Goal: Task Accomplishment & Management: Manage account settings

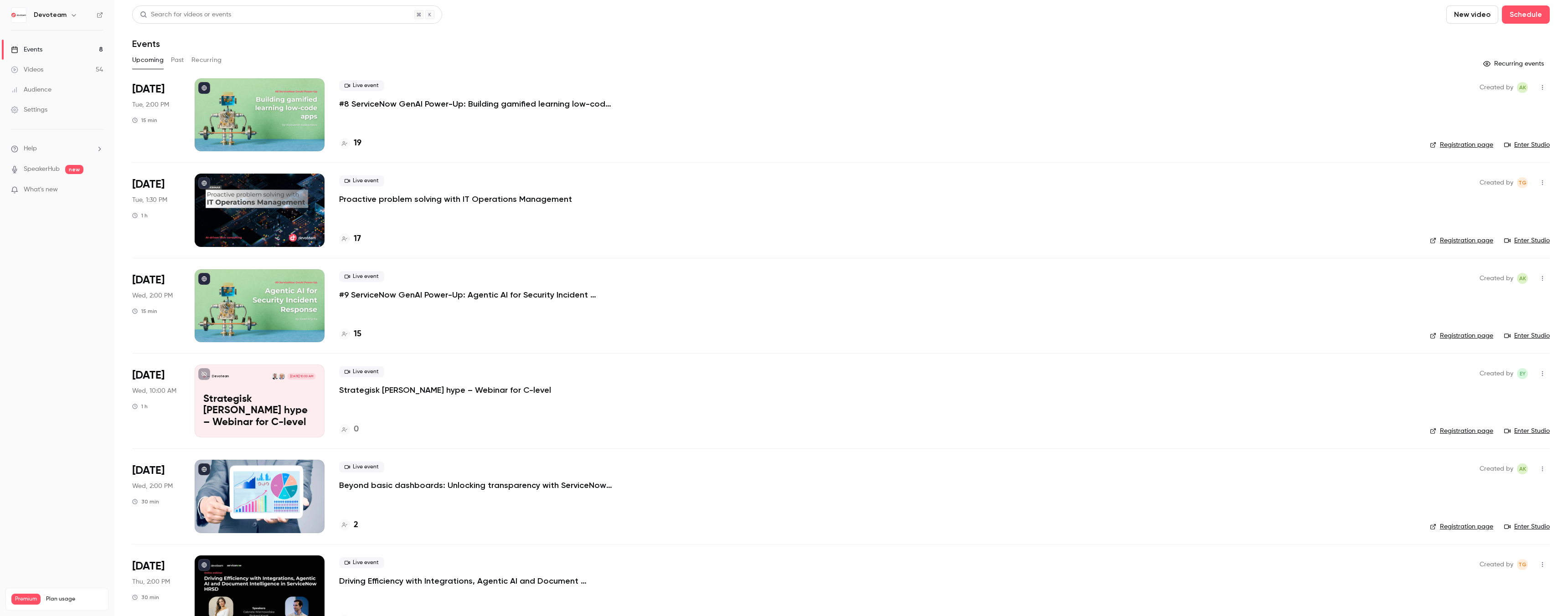
click at [70, 13] on icon "button" at bounding box center [74, 15] width 7 height 7
click at [68, 13] on div at bounding box center [784, 308] width 1568 height 616
click at [262, 390] on div "Devoteam [DATE] 10:00 AM Strategisk [PERSON_NAME] hype – Webinar for C-level" at bounding box center [259, 401] width 130 height 73
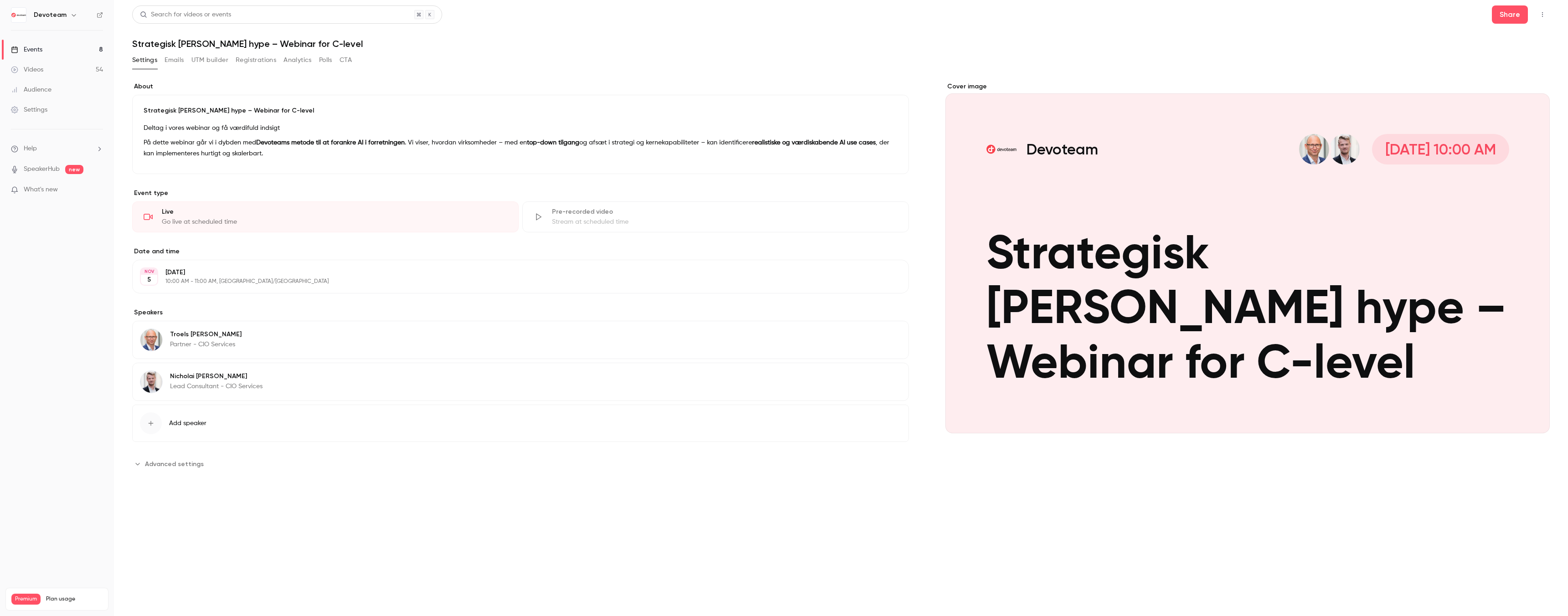
click at [178, 66] on button "Emails" at bounding box center [173, 60] width 19 height 15
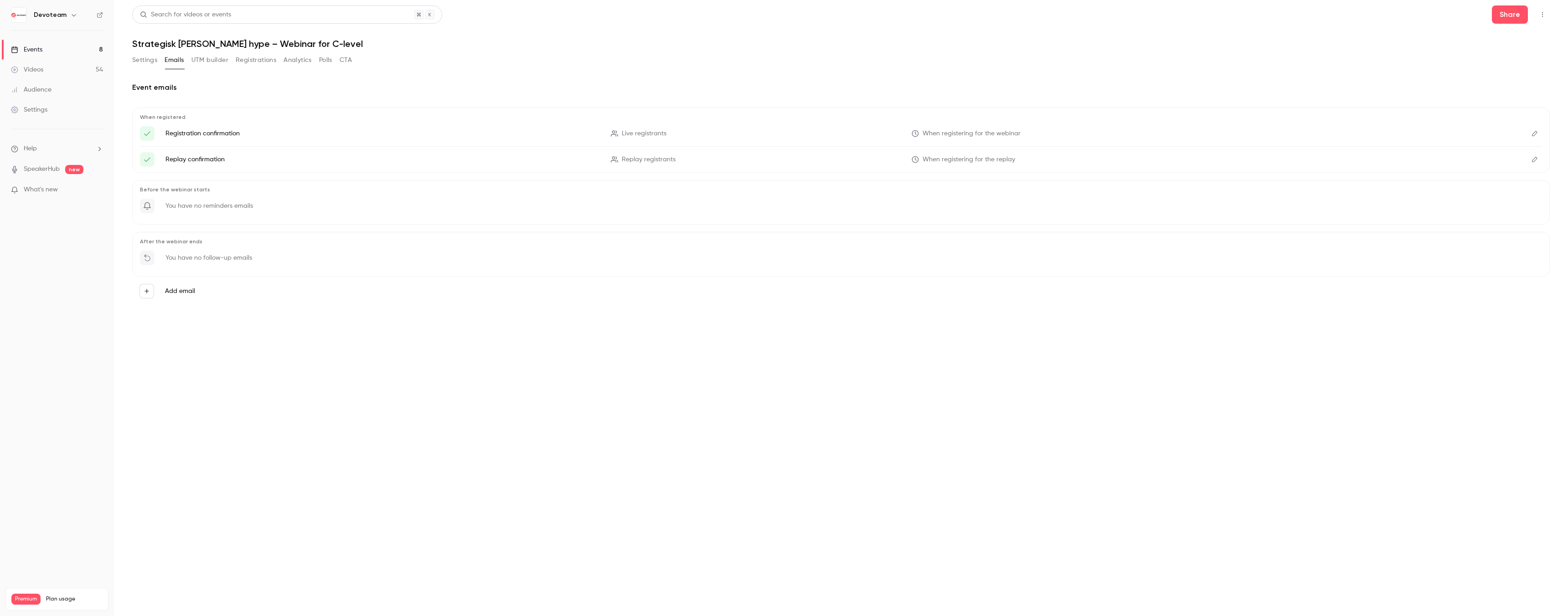
click at [211, 60] on button "UTM builder" at bounding box center [210, 60] width 37 height 15
click at [254, 63] on button "Registrations" at bounding box center [256, 60] width 41 height 15
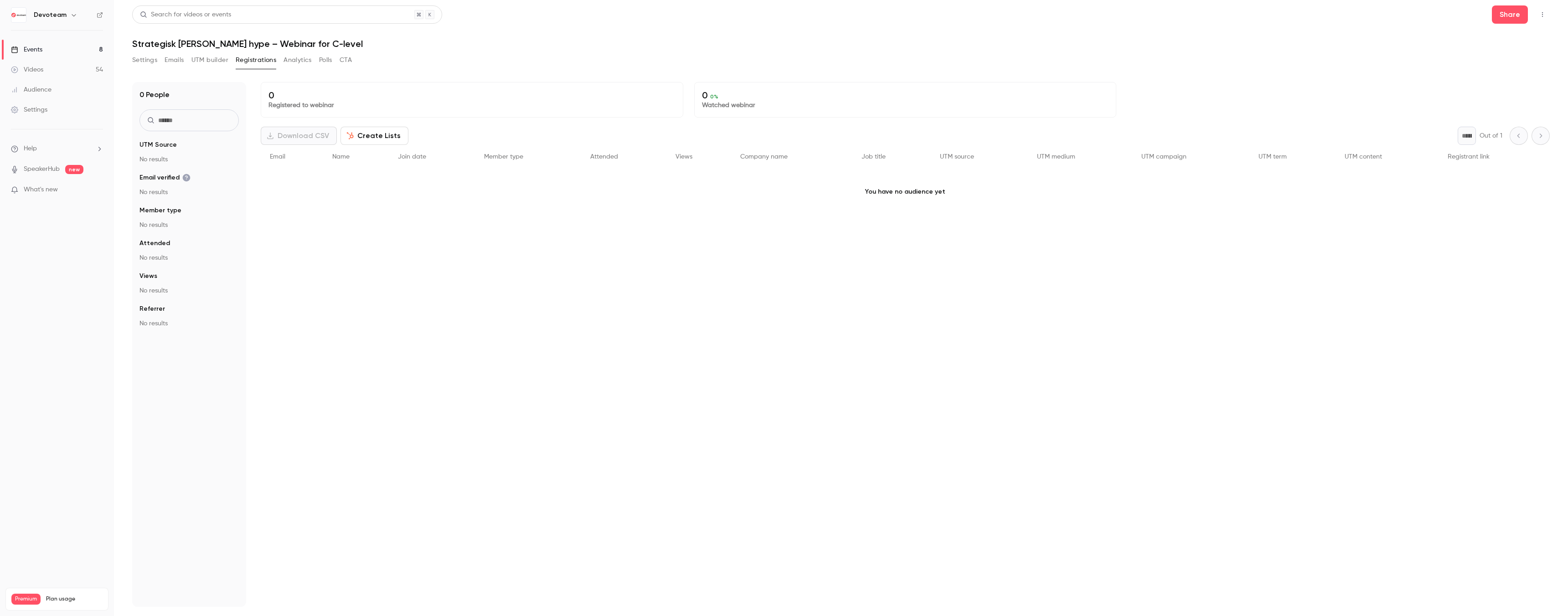
click at [26, 46] on div "Events" at bounding box center [27, 49] width 32 height 9
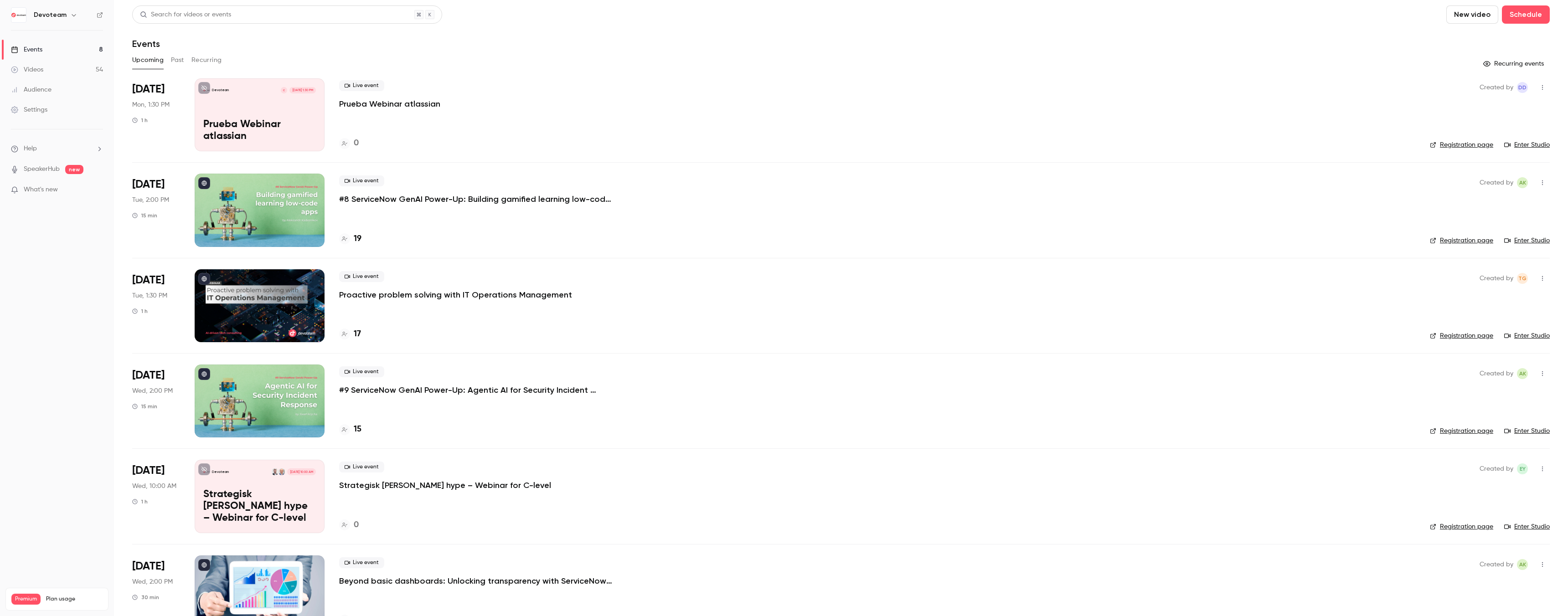
click at [259, 484] on div "Devoteam [DATE] 10:00 AM Strategisk [PERSON_NAME] hype – Webinar for C-level" at bounding box center [259, 497] width 130 height 73
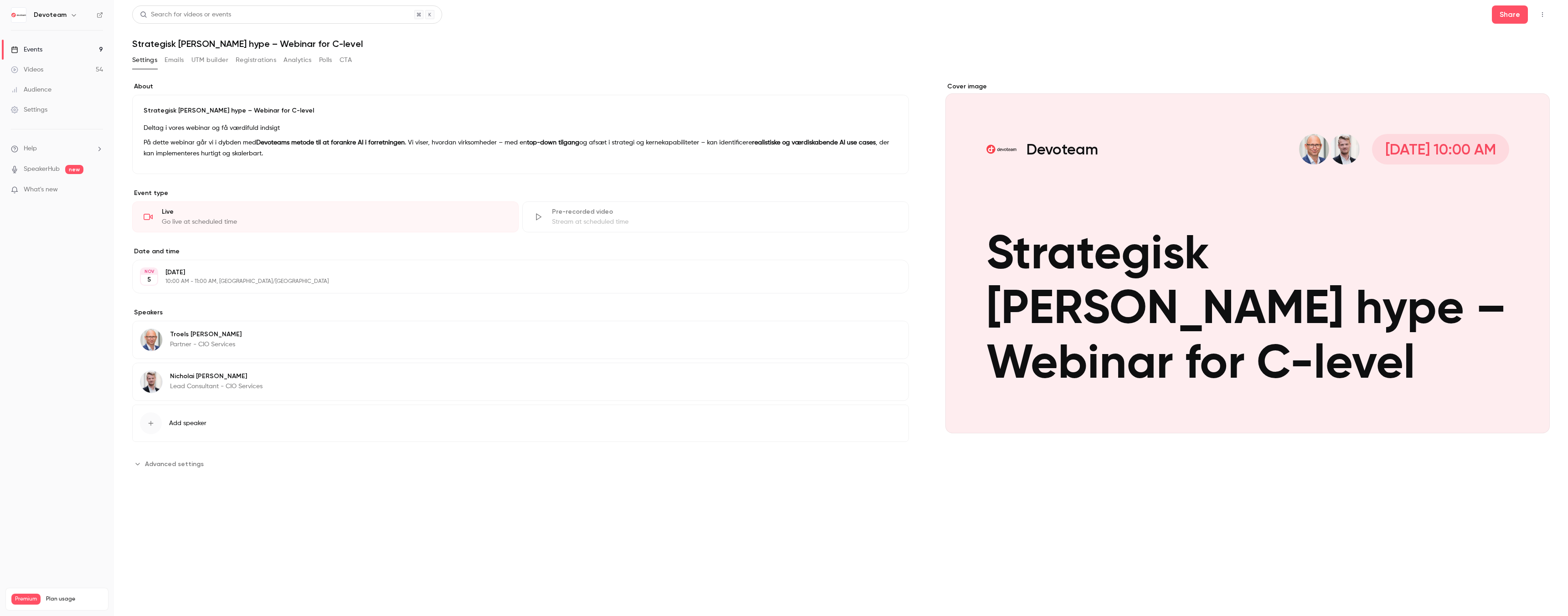
click at [643, 58] on div "Settings Emails UTM builder Registrations Analytics Polls CTA" at bounding box center [841, 62] width 1418 height 18
click at [40, 161] on ul "Help SpeakerHub new What's new" at bounding box center [57, 170] width 114 height 82
click at [41, 166] on link "SpeakerHub" at bounding box center [41, 169] width 36 height 10
click at [40, 48] on div "Events" at bounding box center [27, 49] width 32 height 9
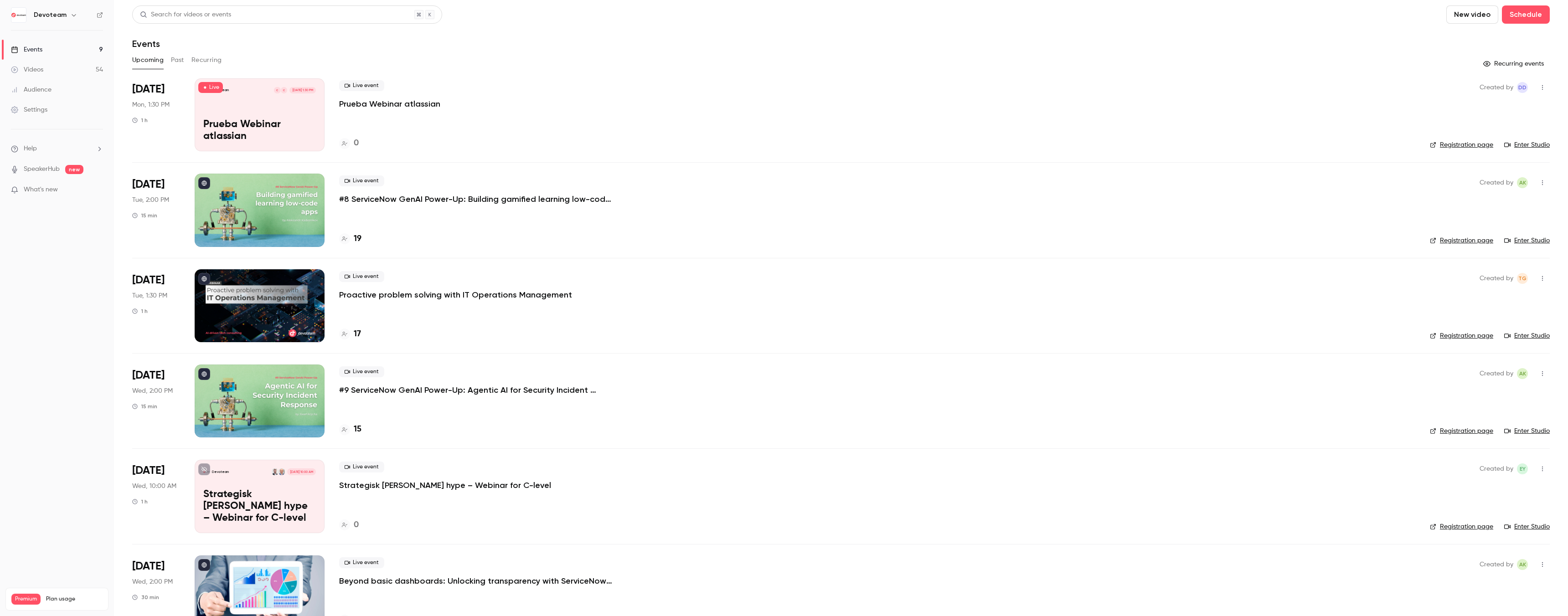
click at [267, 499] on div "Devoteam [DATE] 10:00 AM Strategisk [PERSON_NAME] hype – Webinar for C-level" at bounding box center [259, 497] width 130 height 73
